Goal: Answer question/provide support: Share knowledge or assist other users

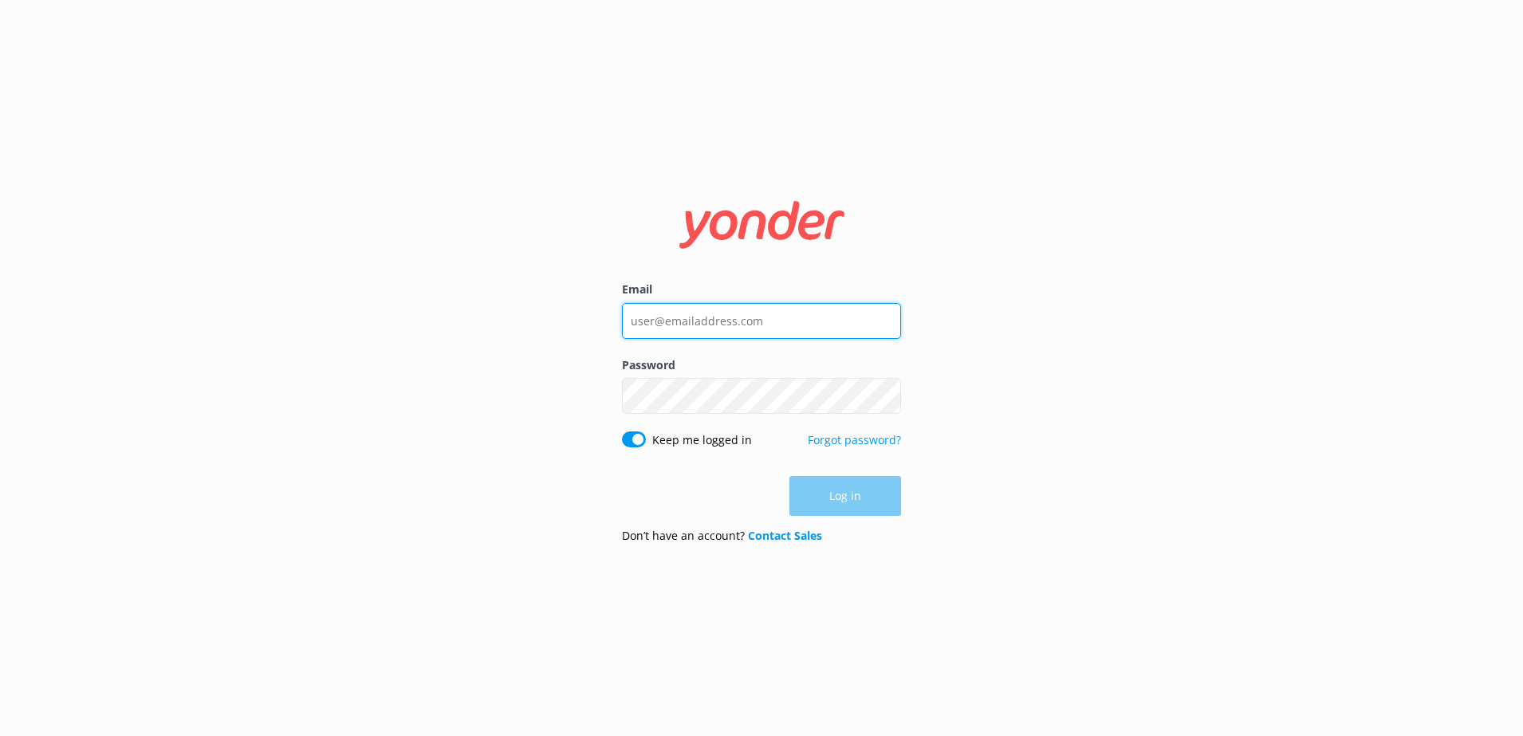
type input "[PERSON_NAME][EMAIL_ADDRESS][PERSON_NAME][DOMAIN_NAME]"
click at [881, 496] on div "Log in" at bounding box center [761, 496] width 279 height 40
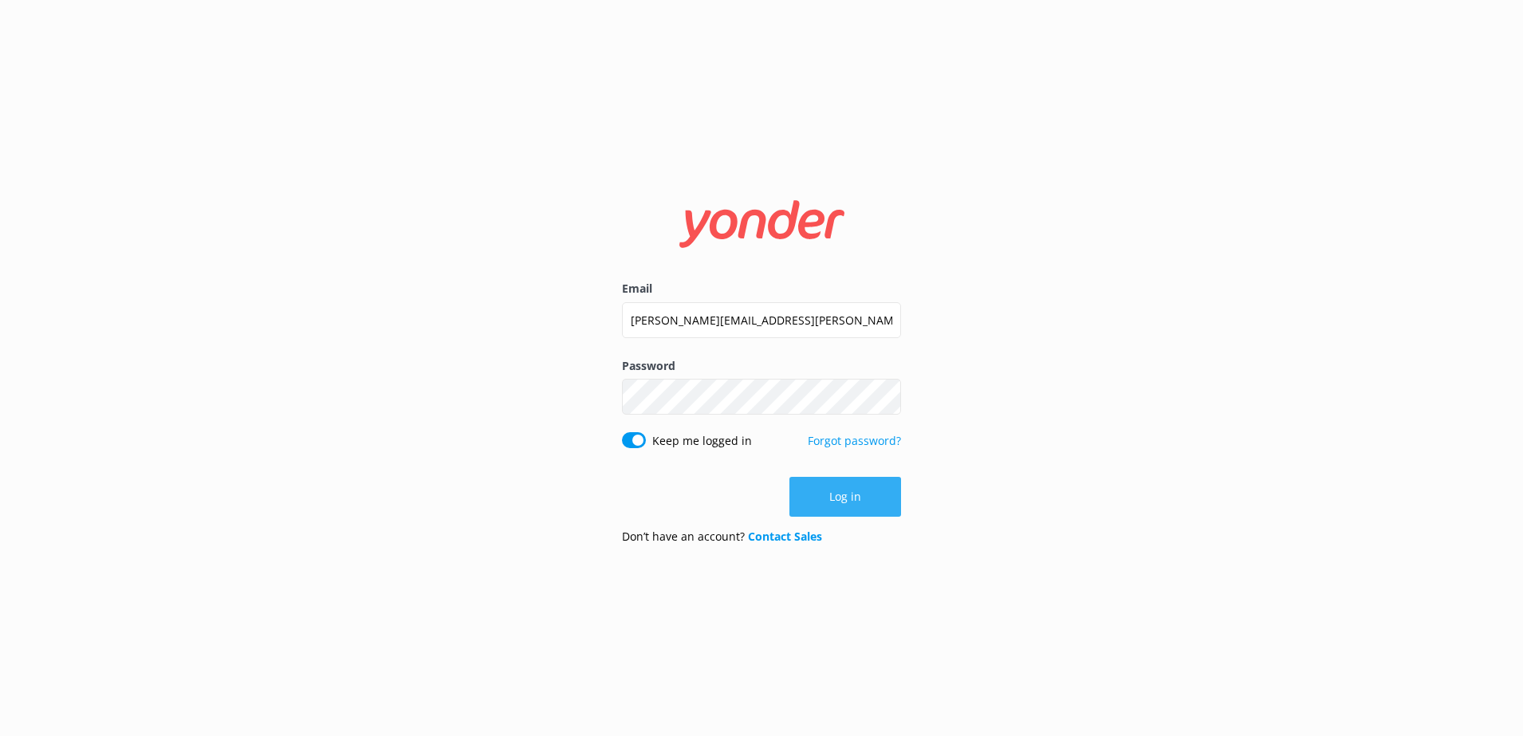
click at [860, 499] on button "Log in" at bounding box center [846, 497] width 112 height 40
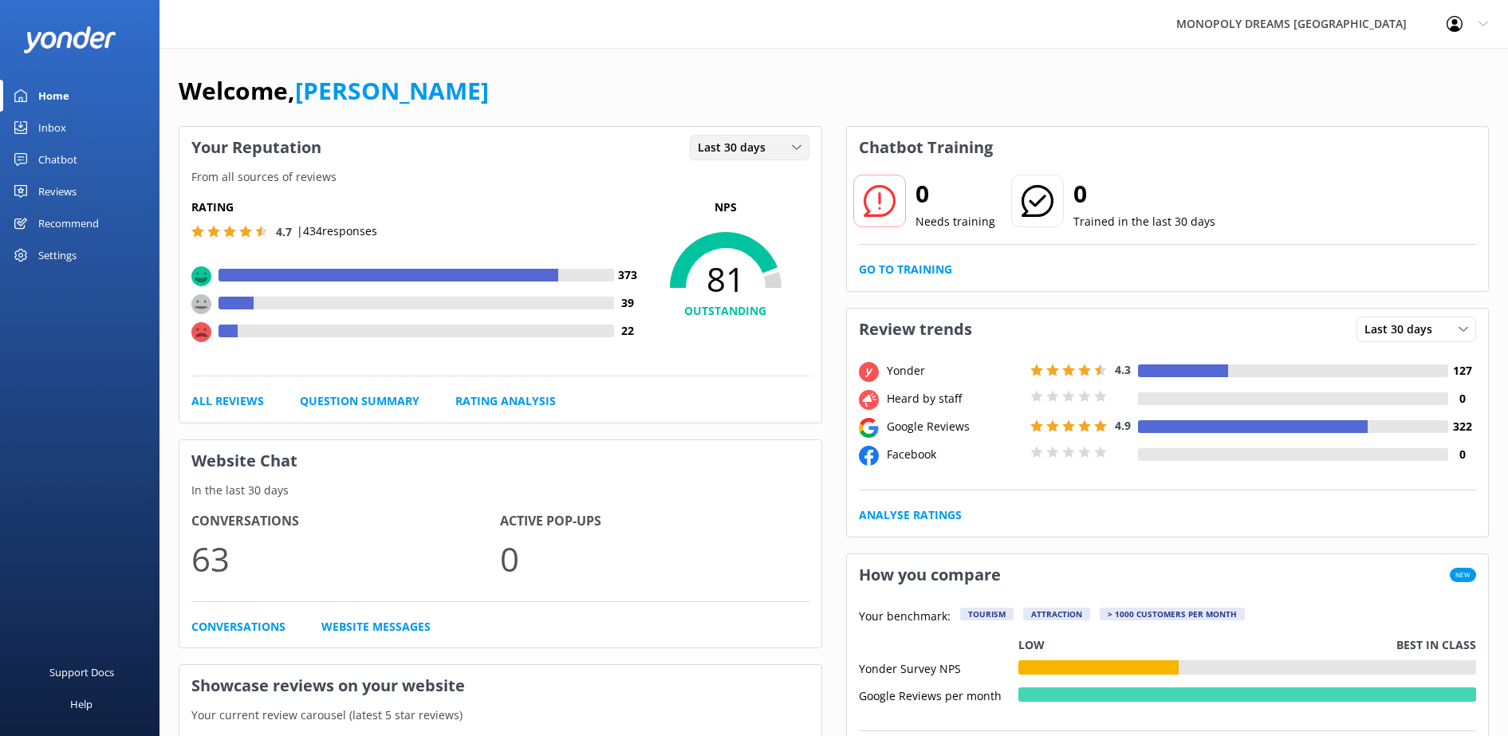
click at [737, 137] on div "Last 30 days Last 7 days Last 30 days" at bounding box center [750, 148] width 120 height 26
click at [762, 213] on link "Last 30 days" at bounding box center [762, 213] width 142 height 32
click at [774, 156] on div "Last 30 days" at bounding box center [750, 148] width 112 height 18
click at [774, 164] on link "Last 7 days" at bounding box center [762, 180] width 142 height 32
click at [758, 135] on div "Last 7 days Last 7 days Last 30 days" at bounding box center [750, 148] width 120 height 26
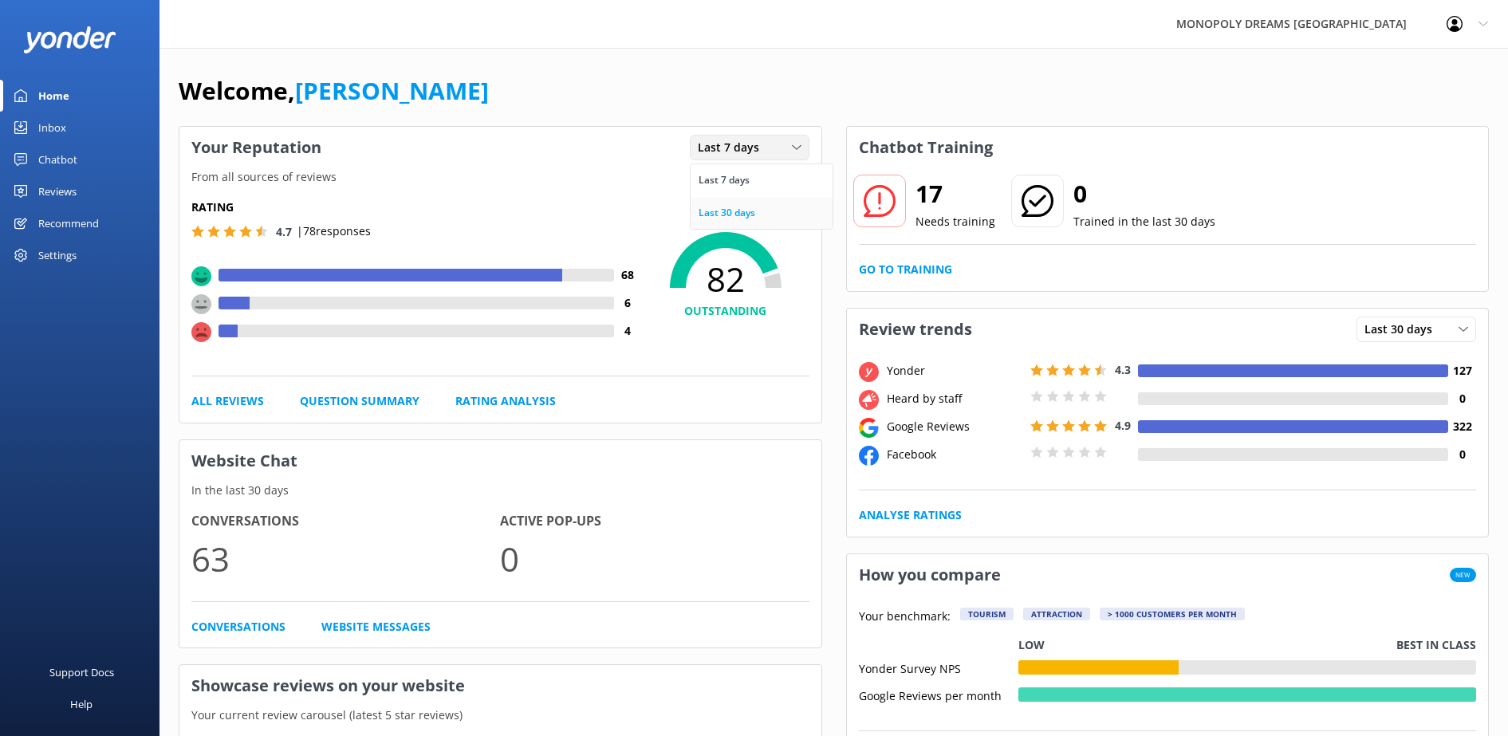
click at [769, 207] on link "Last 30 days" at bounding box center [762, 213] width 142 height 32
click at [1407, 323] on span "Last 30 days" at bounding box center [1402, 330] width 77 height 18
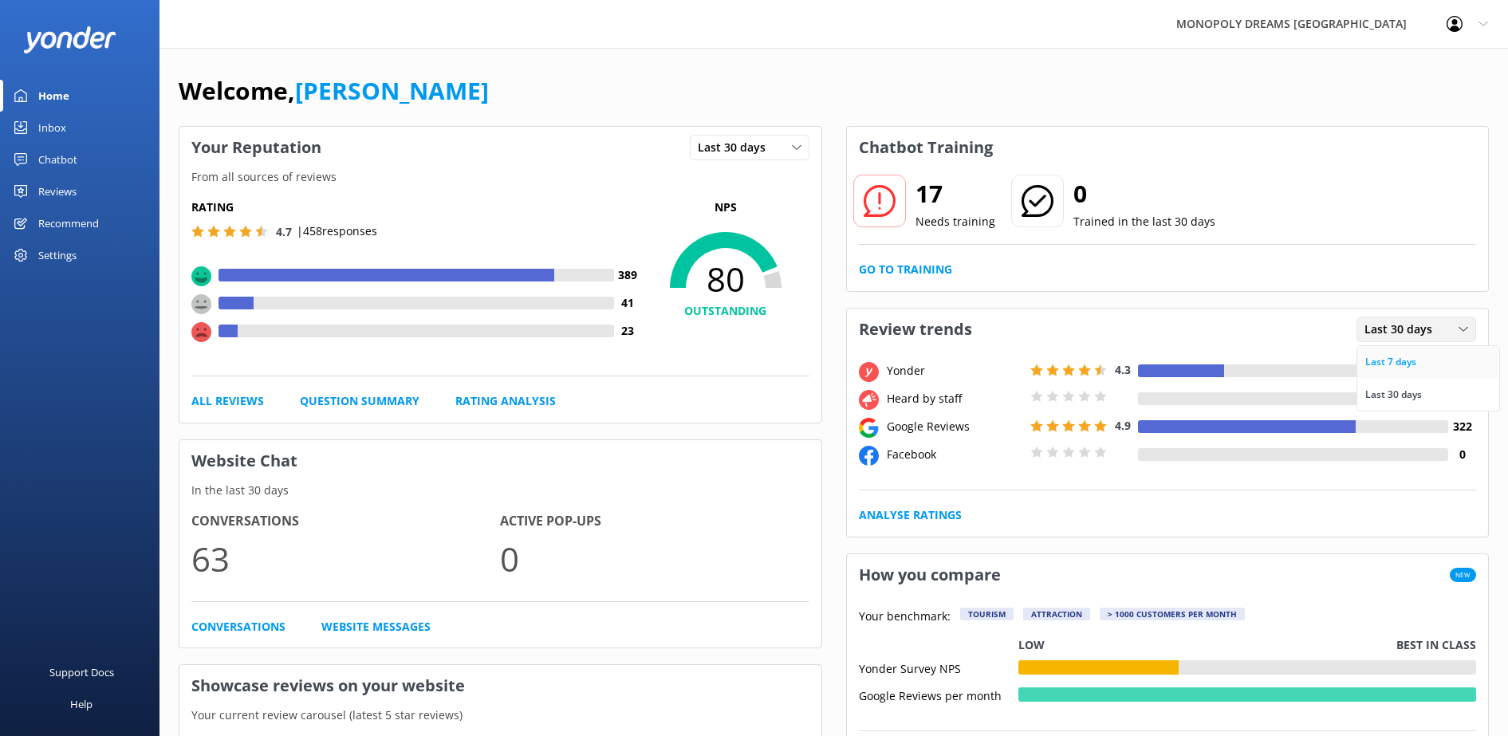
click at [1392, 360] on div "Last 7 days" at bounding box center [1390, 362] width 51 height 16
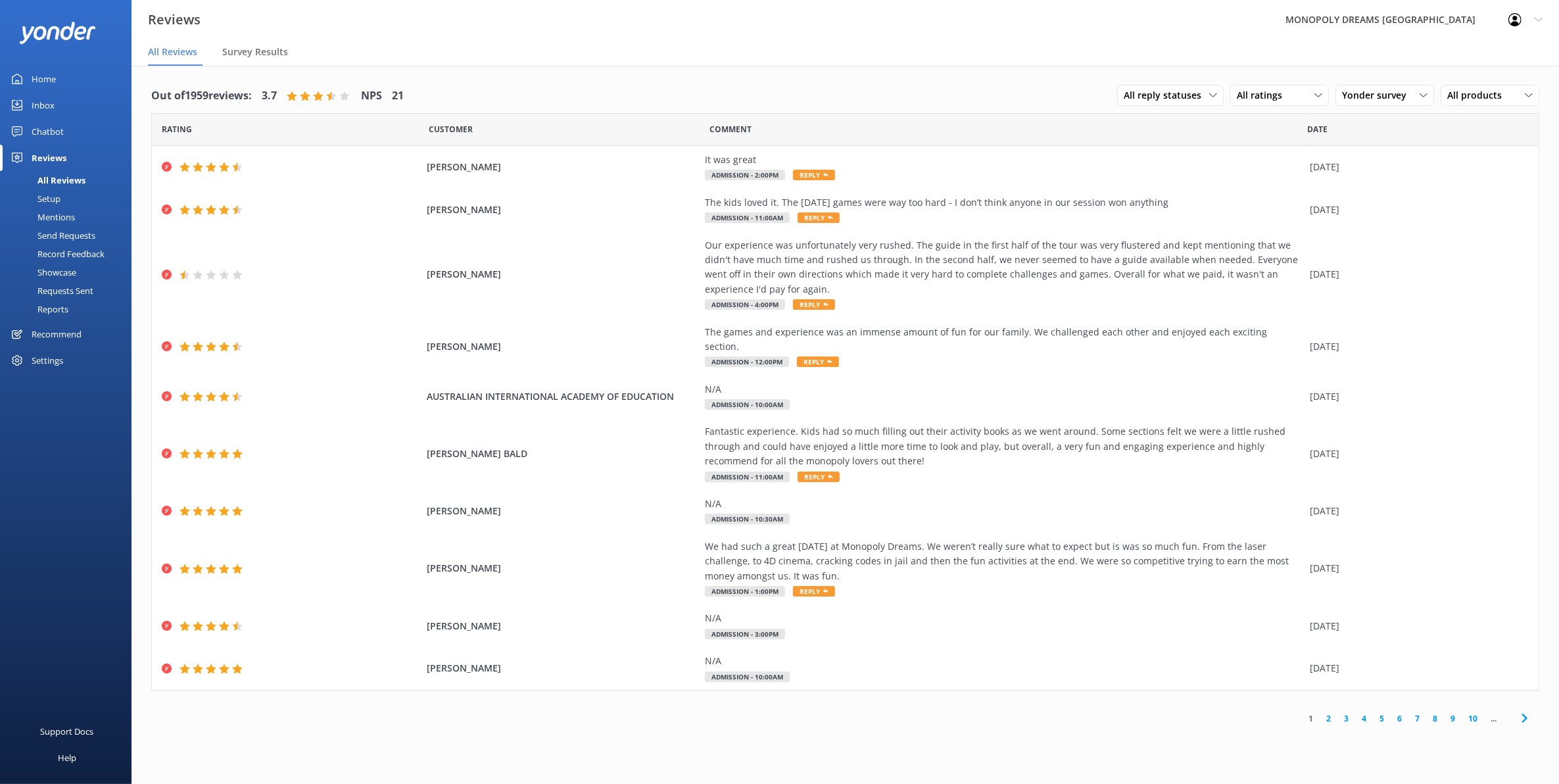
click at [47, 79] on div "Home" at bounding box center [44, 79] width 25 height 26
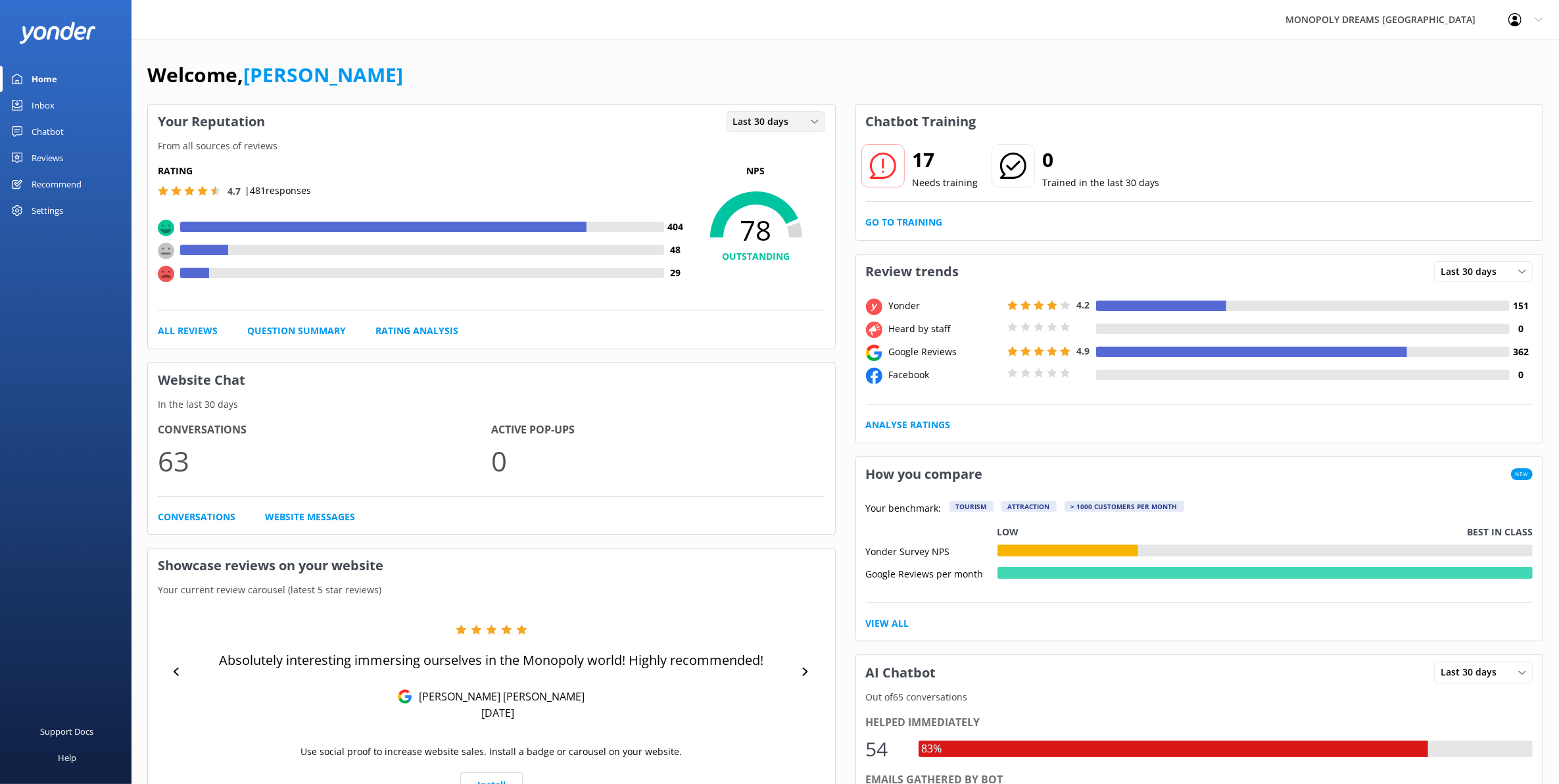
click at [787, 120] on span "Last 30 days" at bounding box center [764, 122] width 63 height 15
click at [787, 143] on link "Last 7 days" at bounding box center [786, 148] width 117 height 26
click at [54, 153] on div "Reviews" at bounding box center [47, 157] width 31 height 26
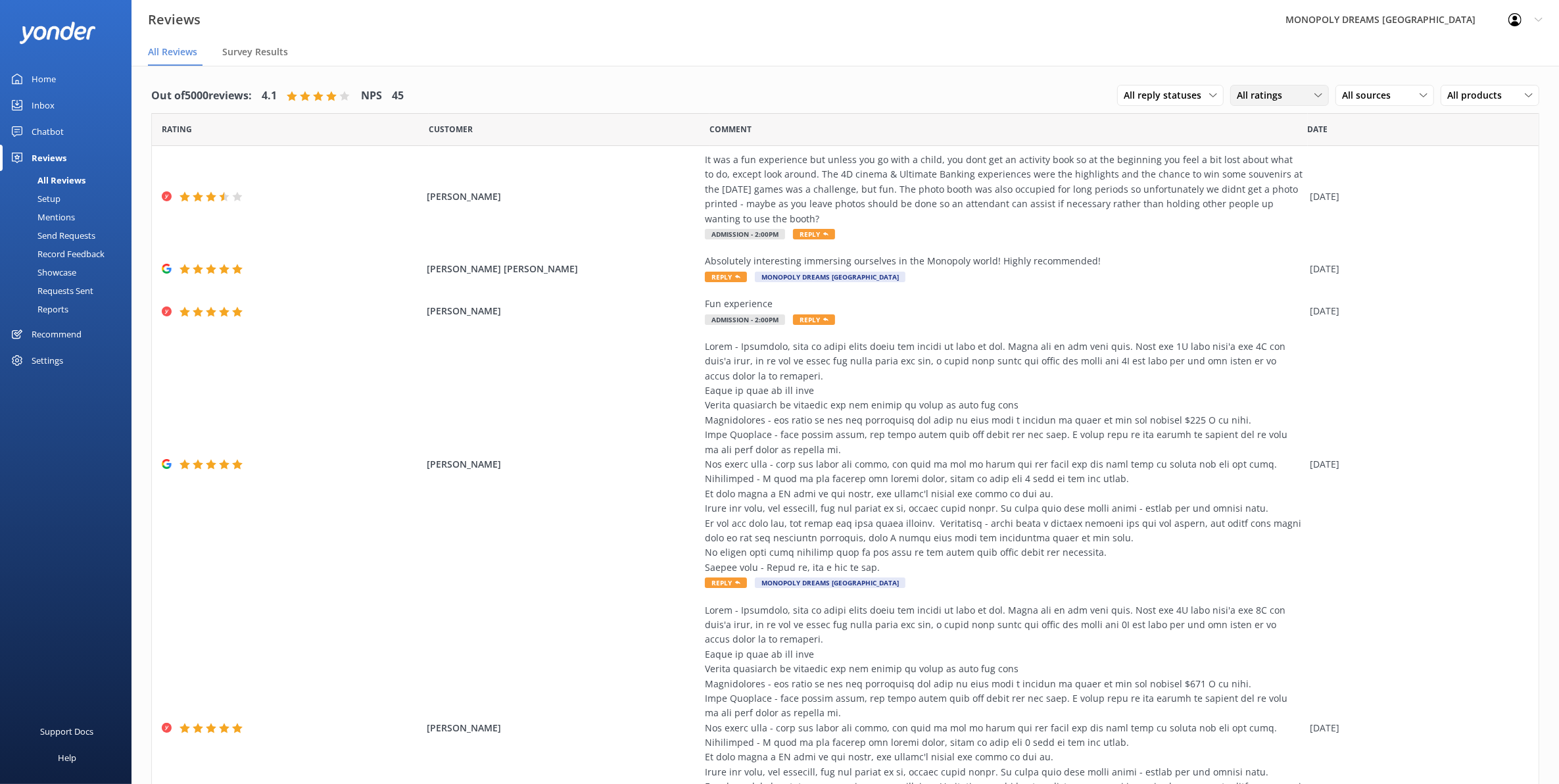
click at [1242, 91] on div "All ratings" at bounding box center [1280, 96] width 92 height 15
click at [1242, 94] on span "All sources" at bounding box center [1370, 96] width 57 height 15
click at [1242, 143] on div "Yonder survey" at bounding box center [1391, 149] width 73 height 13
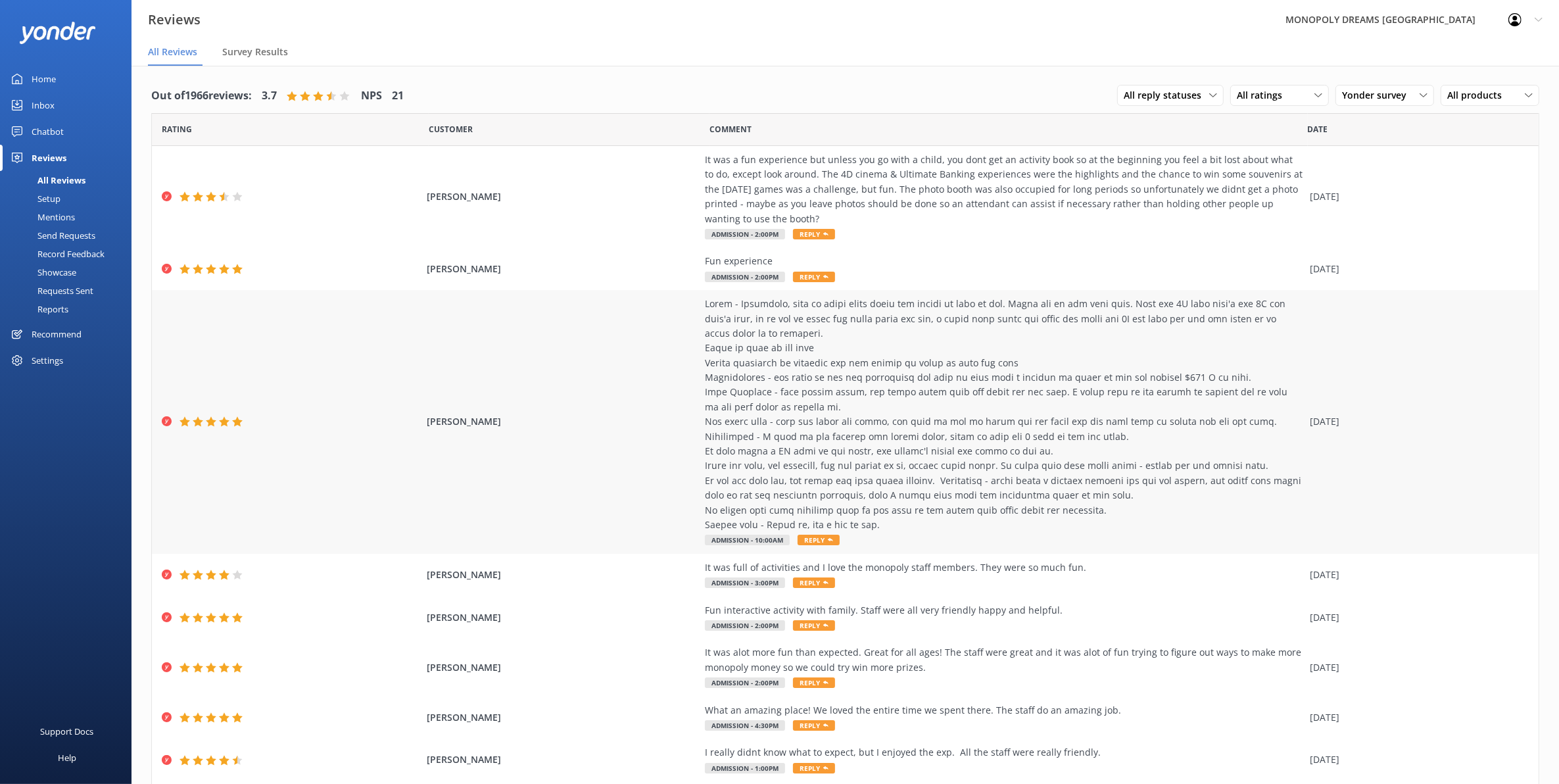
scroll to position [125, 0]
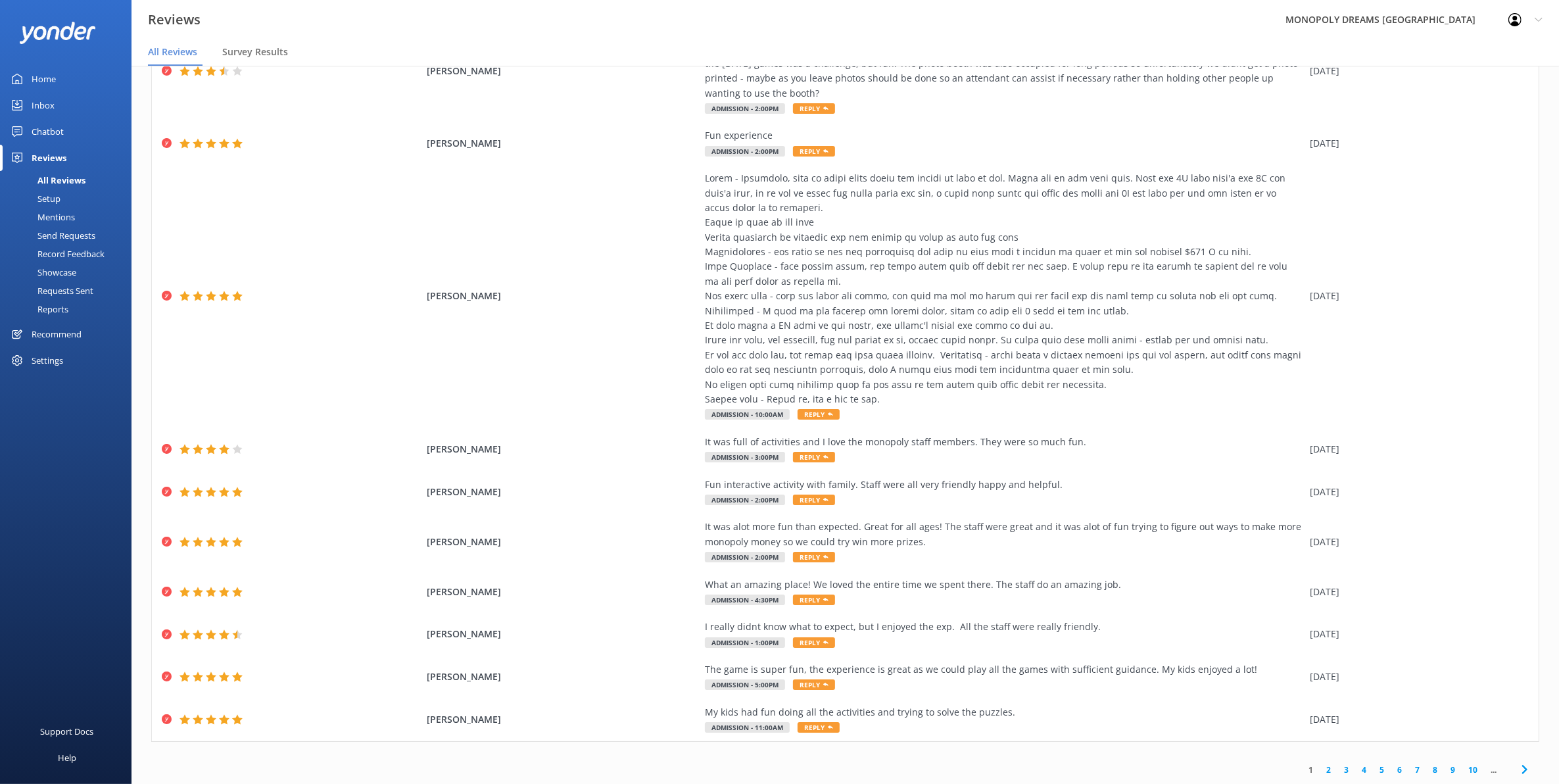
click at [1242, 606] on link "2" at bounding box center [1329, 769] width 18 height 12
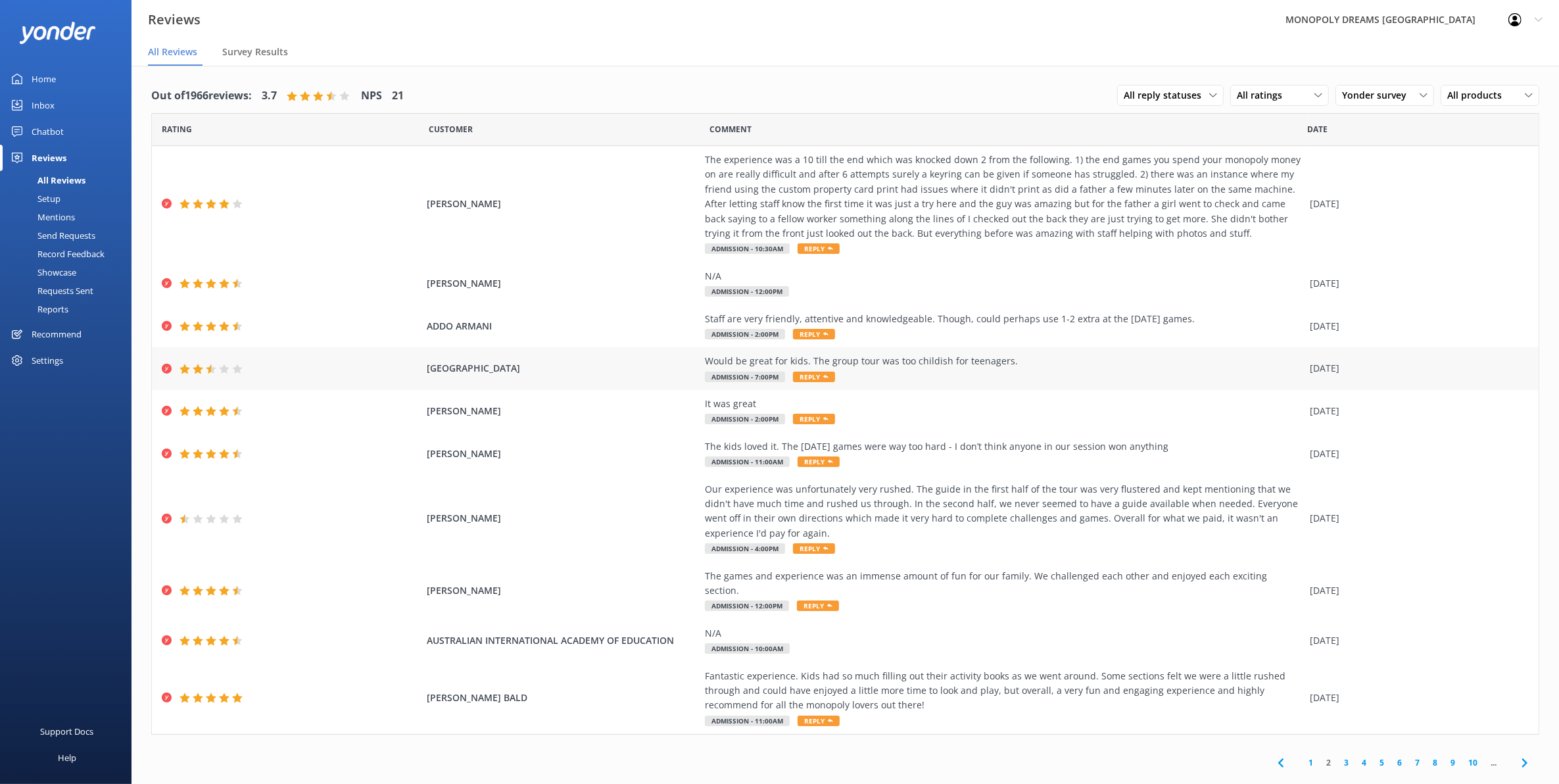
click at [1001, 380] on div "Would be great for kids. The group tour was too childish for teenagers. Admissi…" at bounding box center [1004, 369] width 599 height 30
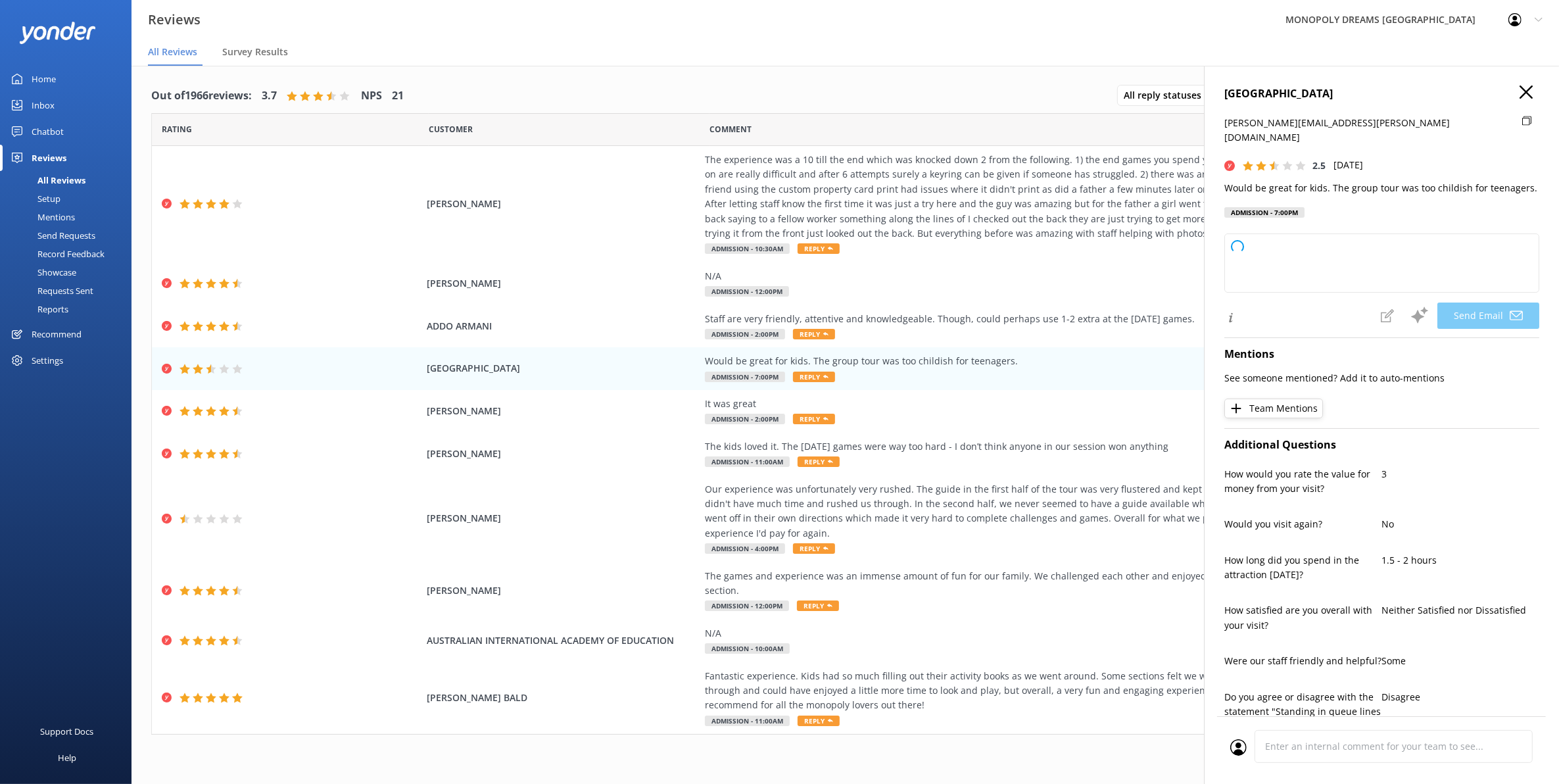
type textarea "Thank you for your feedback, PORTSIDE. We appreciate your input and are sorry t…"
